Goal: Find specific fact: Find specific fact

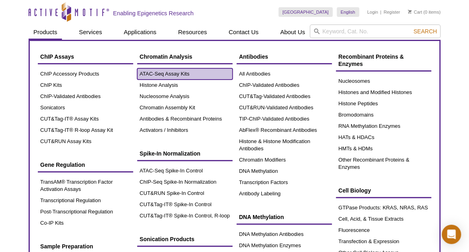
click at [163, 74] on link "ATAC-Seq Assay Kits" at bounding box center [184, 73] width 95 height 11
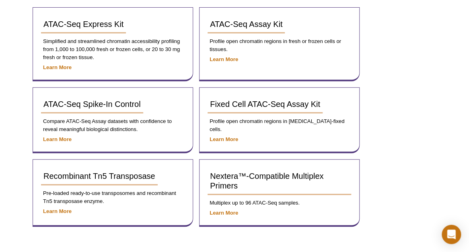
scroll to position [131, 0]
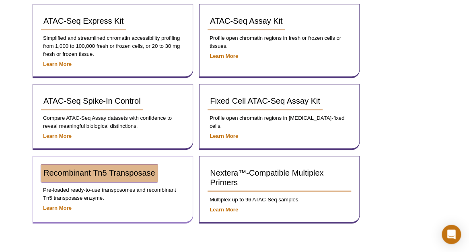
click at [89, 174] on span "Recombinant Tn5 Transposase" at bounding box center [99, 173] width 112 height 9
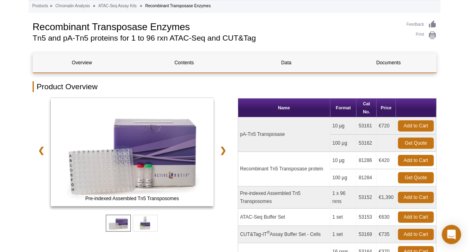
scroll to position [49, 0]
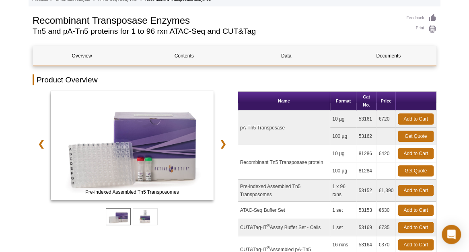
click at [360, 160] on td "81286" at bounding box center [366, 153] width 20 height 17
drag, startPoint x: 360, startPoint y: 152, endPoint x: 374, endPoint y: 153, distance: 14.1
click at [374, 153] on td "81286" at bounding box center [366, 153] width 20 height 17
copy td "81286"
